Goal: Information Seeking & Learning: Learn about a topic

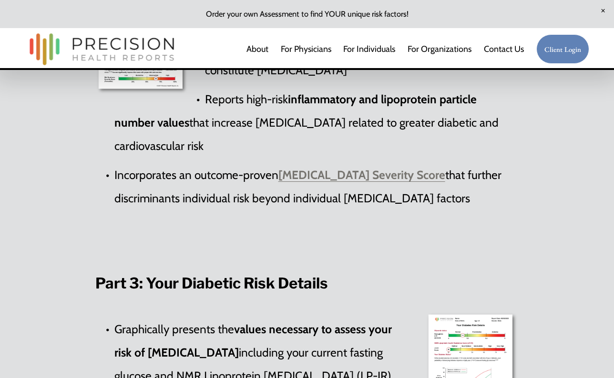
scroll to position [1284, 0]
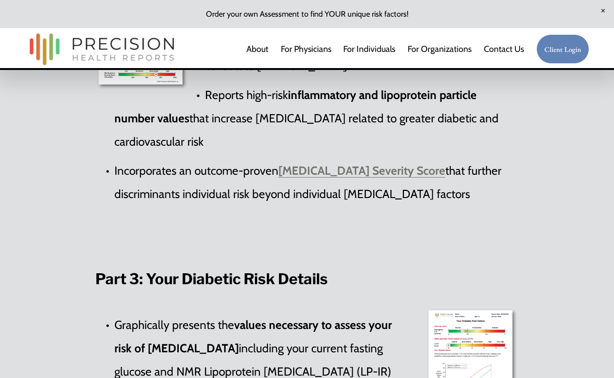
click at [323, 178] on strong "[MEDICAL_DATA] Severity Score" at bounding box center [361, 170] width 167 height 14
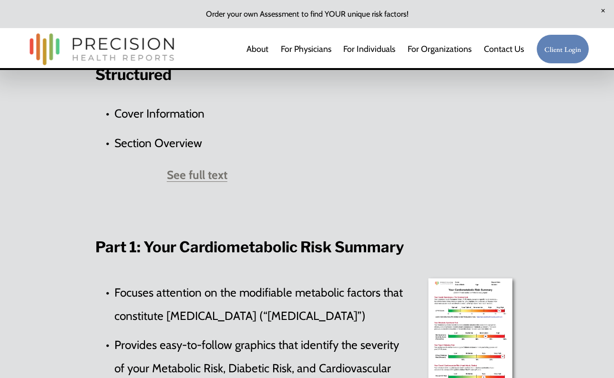
scroll to position [617, 0]
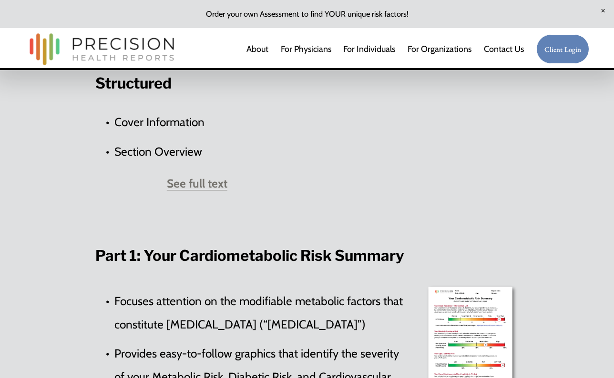
click at [197, 180] on strong "See full text" at bounding box center [197, 183] width 60 height 14
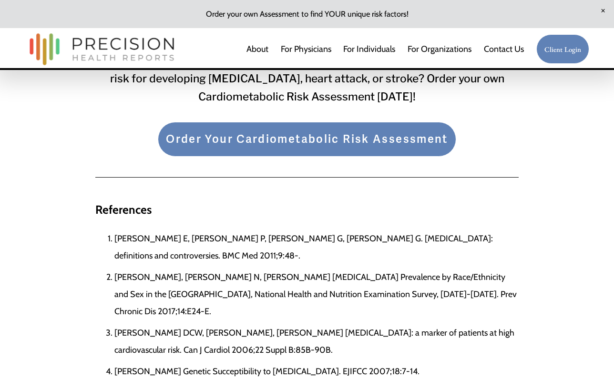
scroll to position [2777, 0]
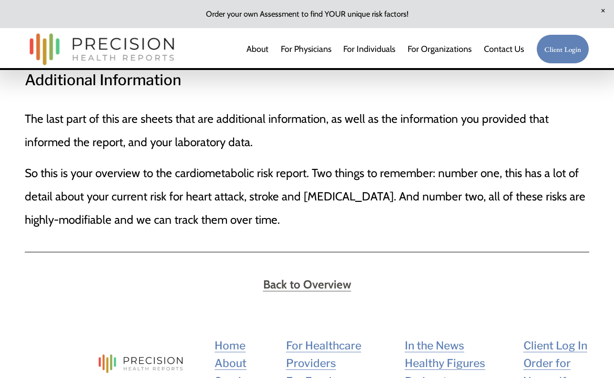
scroll to position [3280, 0]
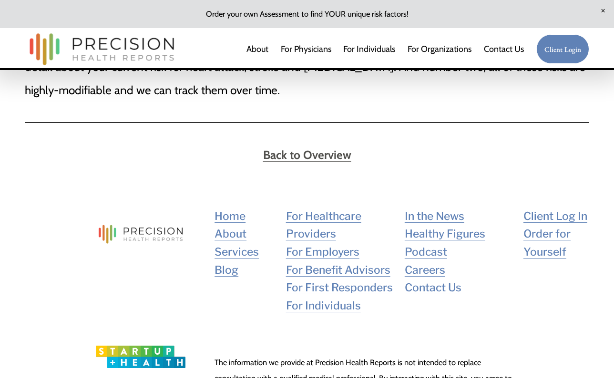
click at [333, 208] on link "For Healthcare Providers" at bounding box center [342, 226] width 113 height 36
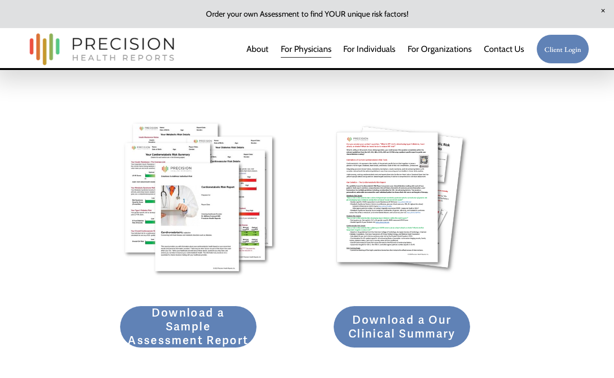
scroll to position [1263, 0]
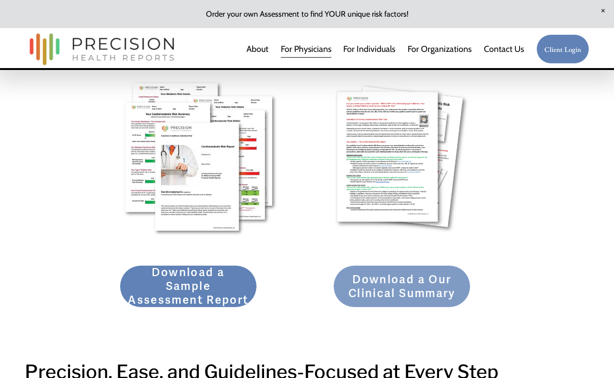
click at [405, 283] on link "Download a Our Clinical Summary" at bounding box center [401, 286] width 137 height 42
